Goal: Information Seeking & Learning: Learn about a topic

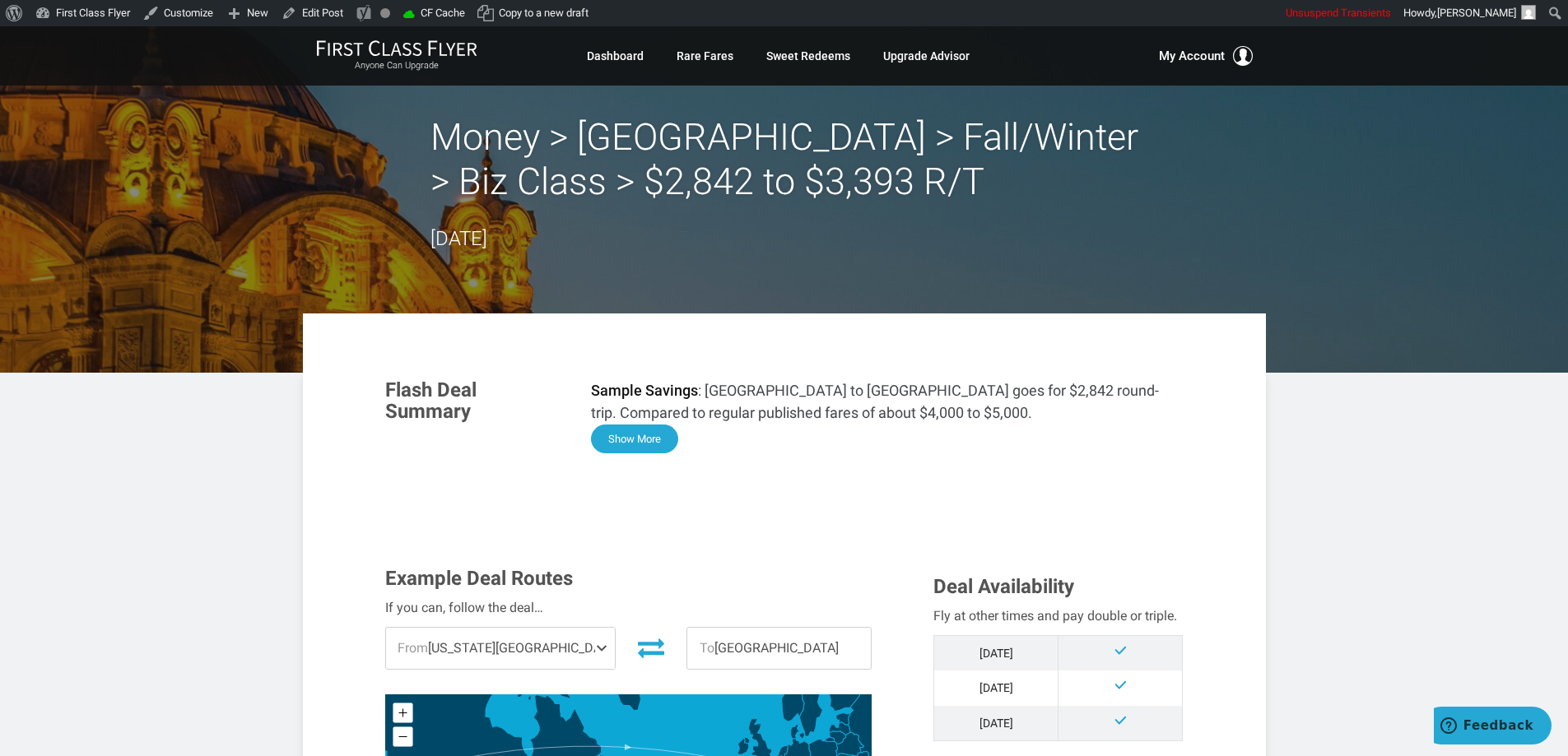
click at [632, 445] on button "Show More" at bounding box center [635, 439] width 87 height 29
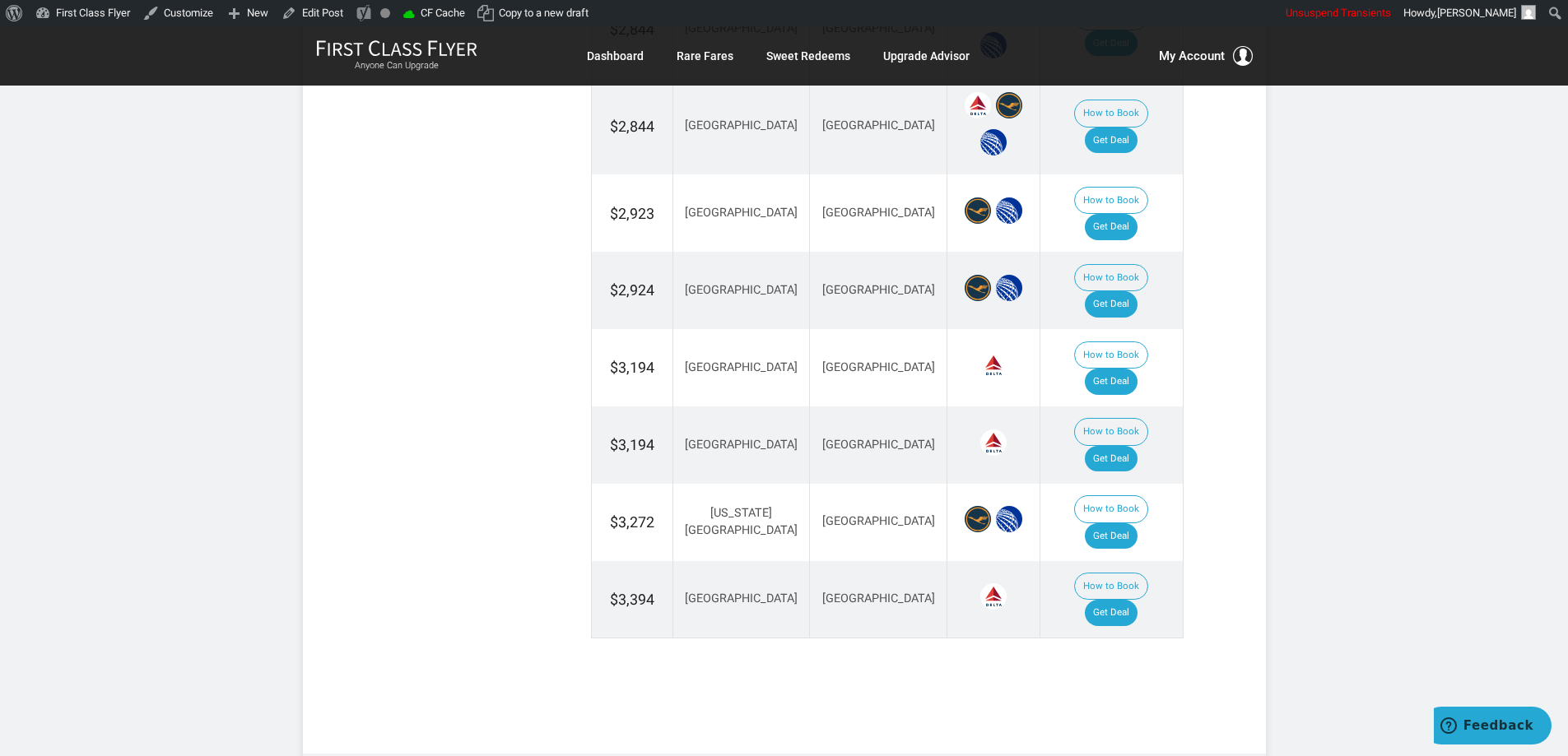
scroll to position [2168, 0]
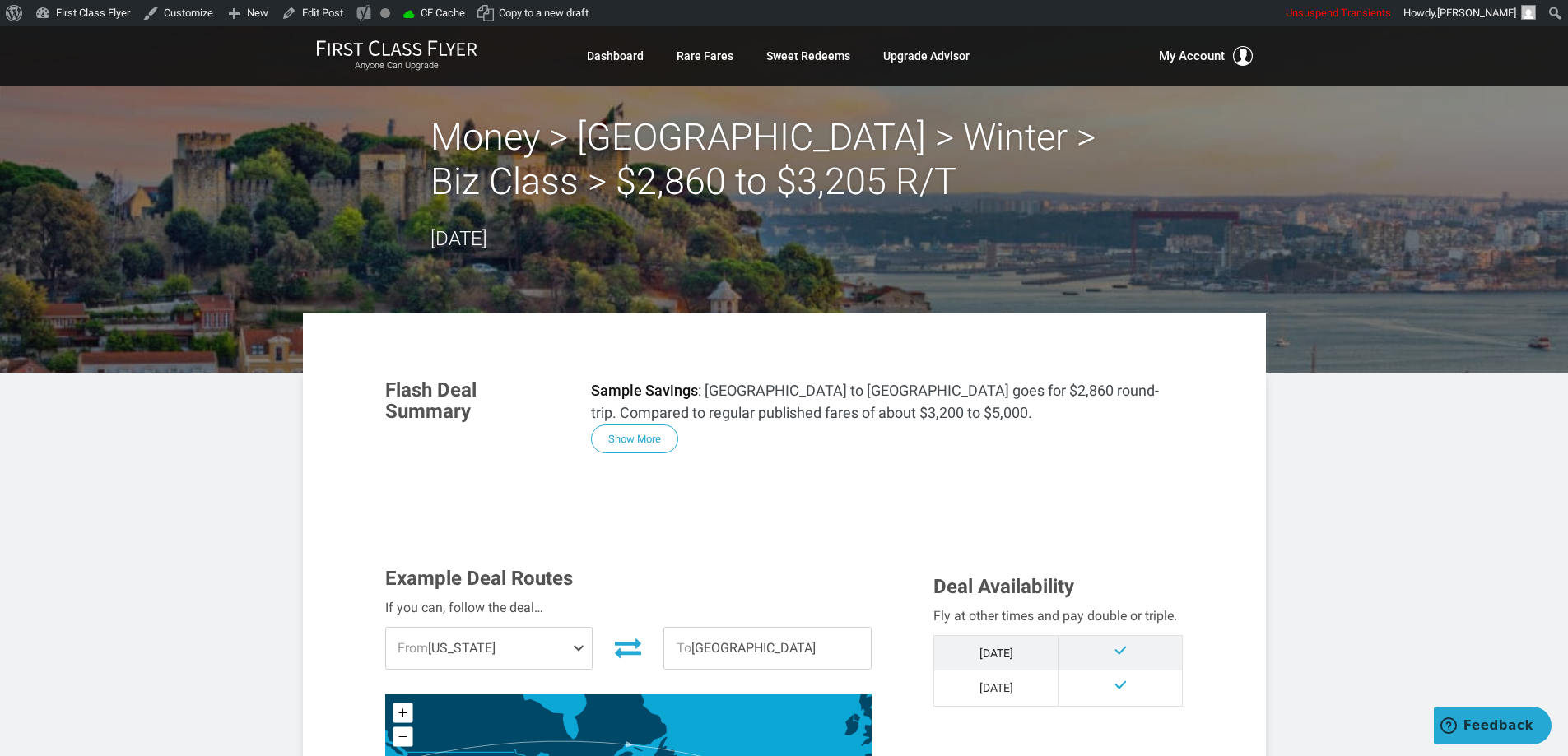
drag, startPoint x: 645, startPoint y: 430, endPoint x: 657, endPoint y: 425, distance: 13.0
click at [648, 430] on button "Show More" at bounding box center [635, 439] width 87 height 29
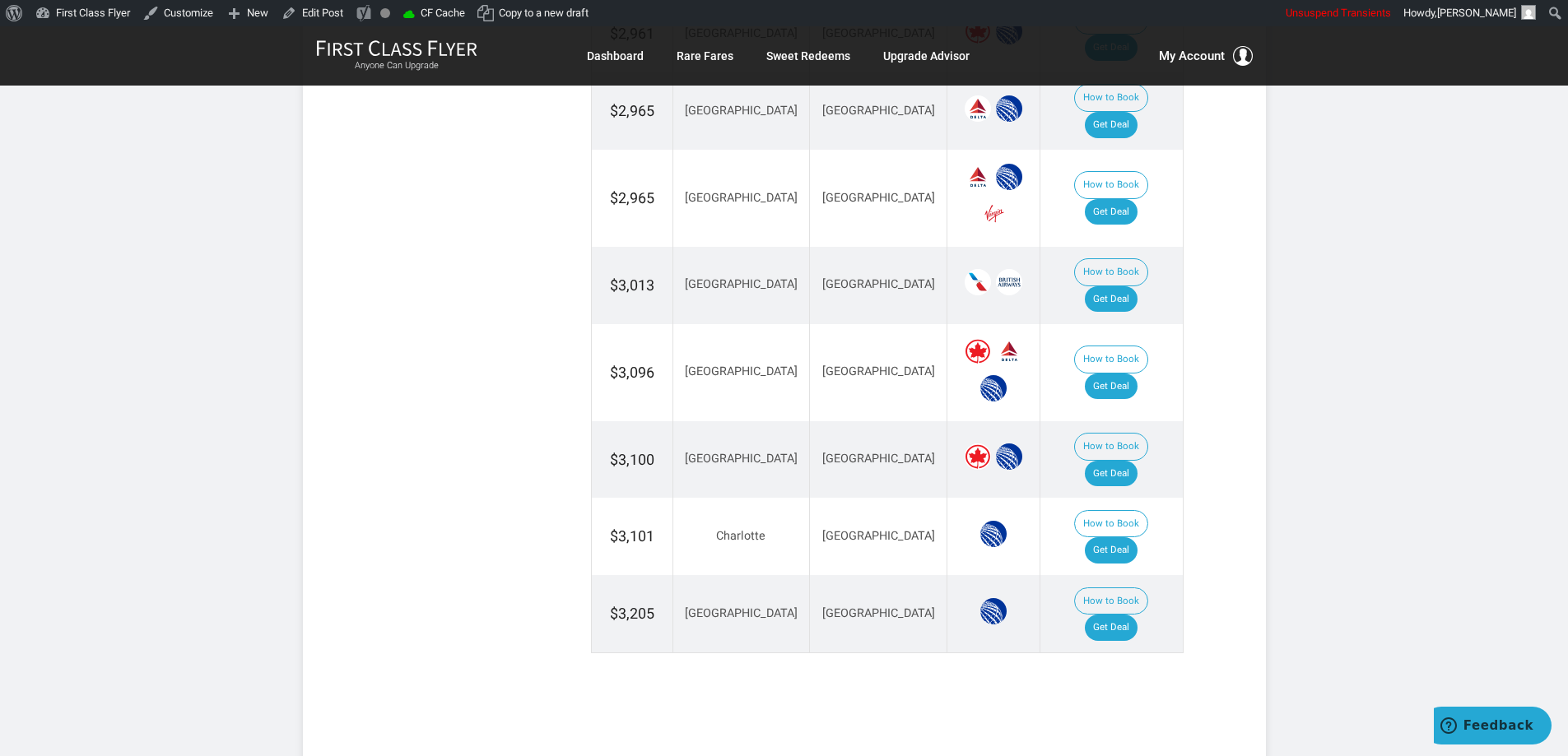
scroll to position [2965, 0]
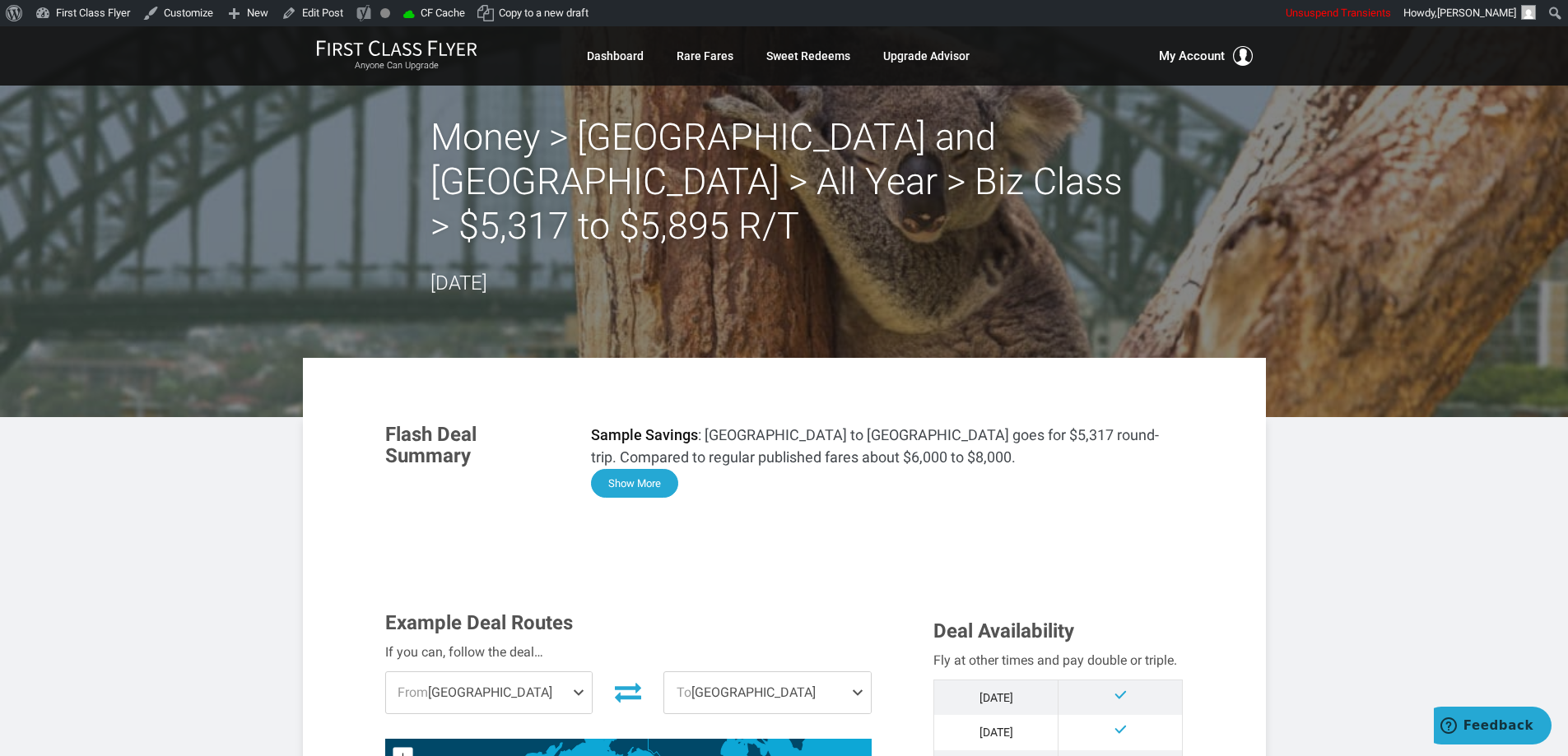
click at [614, 469] on button "Show More" at bounding box center [635, 483] width 87 height 29
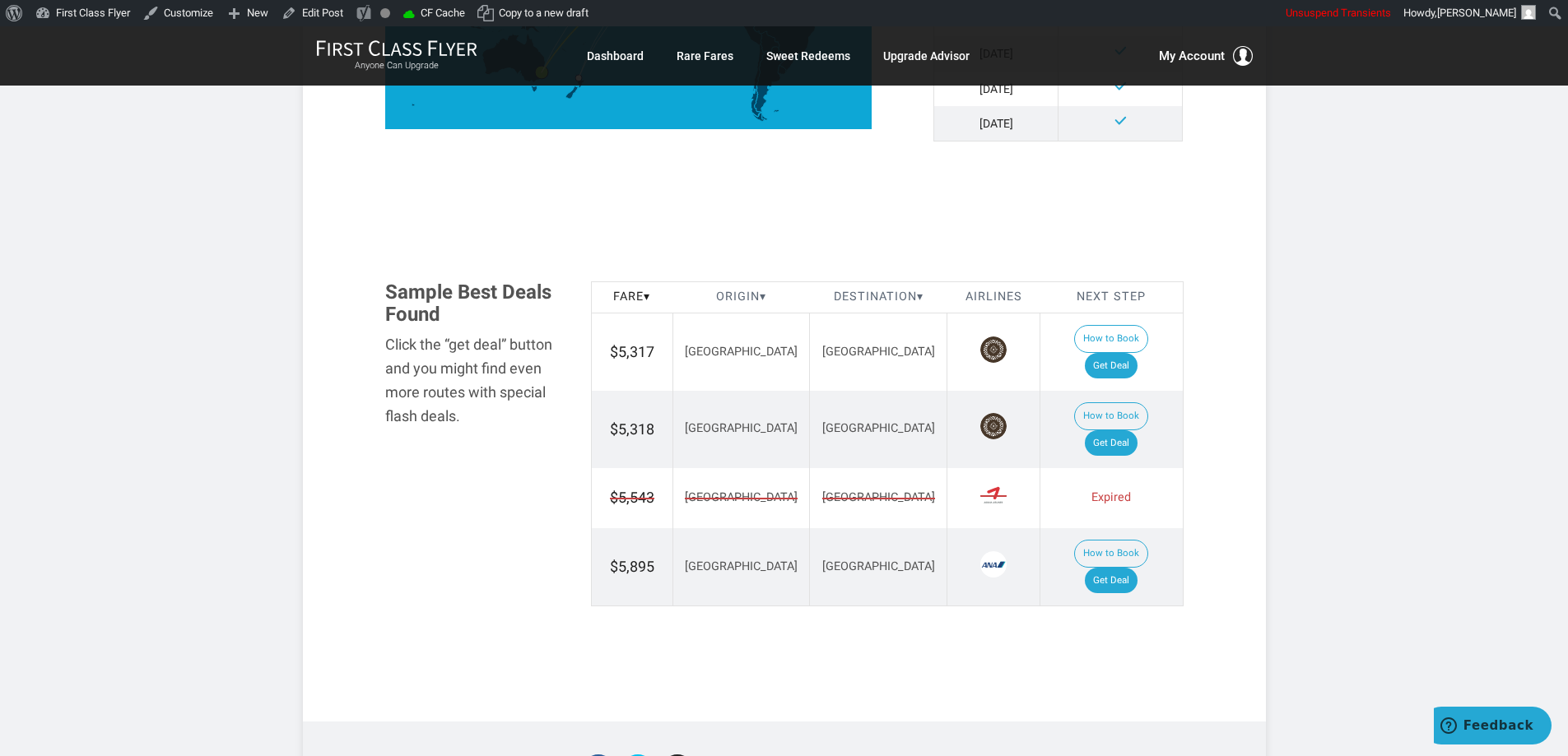
scroll to position [2054, 0]
